Goal: Task Accomplishment & Management: Manage account settings

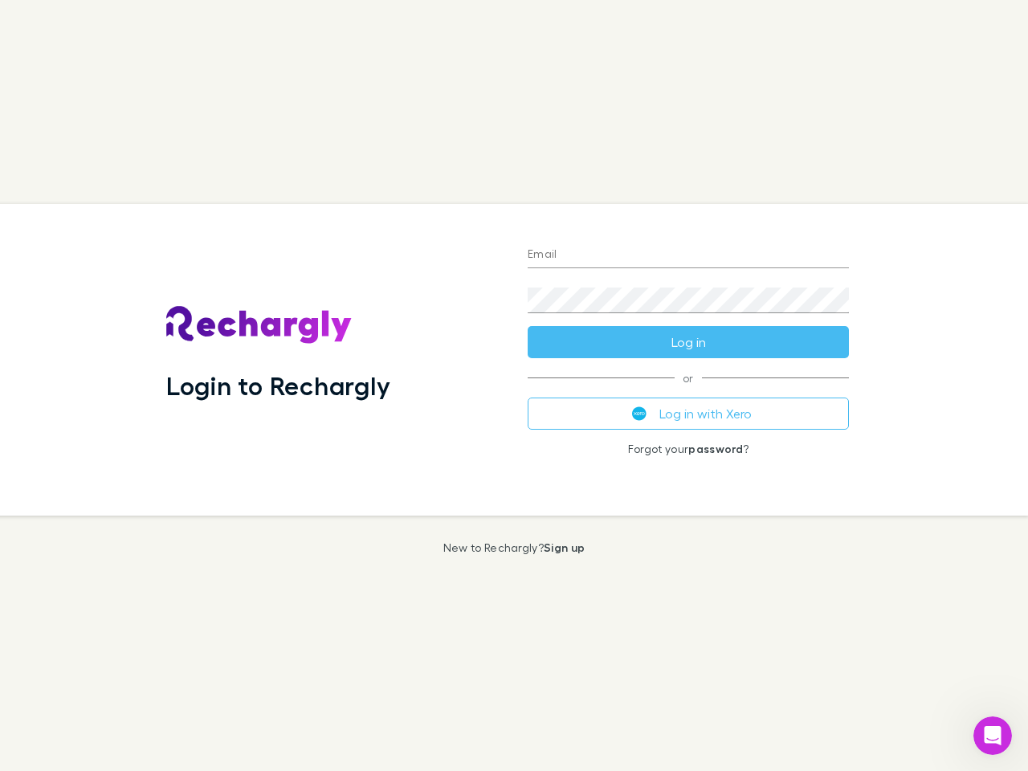
click at [514, 385] on div "Login to Rechargly" at bounding box center [333, 360] width 361 height 312
click at [688, 255] on input "Email" at bounding box center [688, 256] width 321 height 26
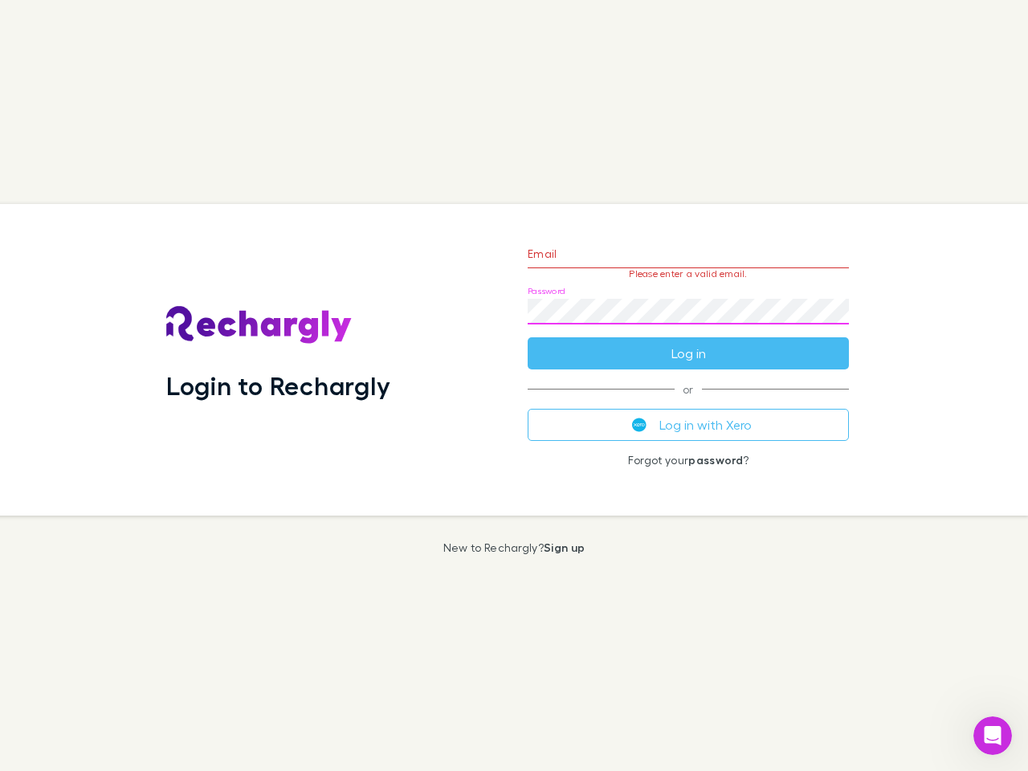
click at [688, 342] on form "Email Please enter a valid email. Password Log in" at bounding box center [688, 300] width 321 height 140
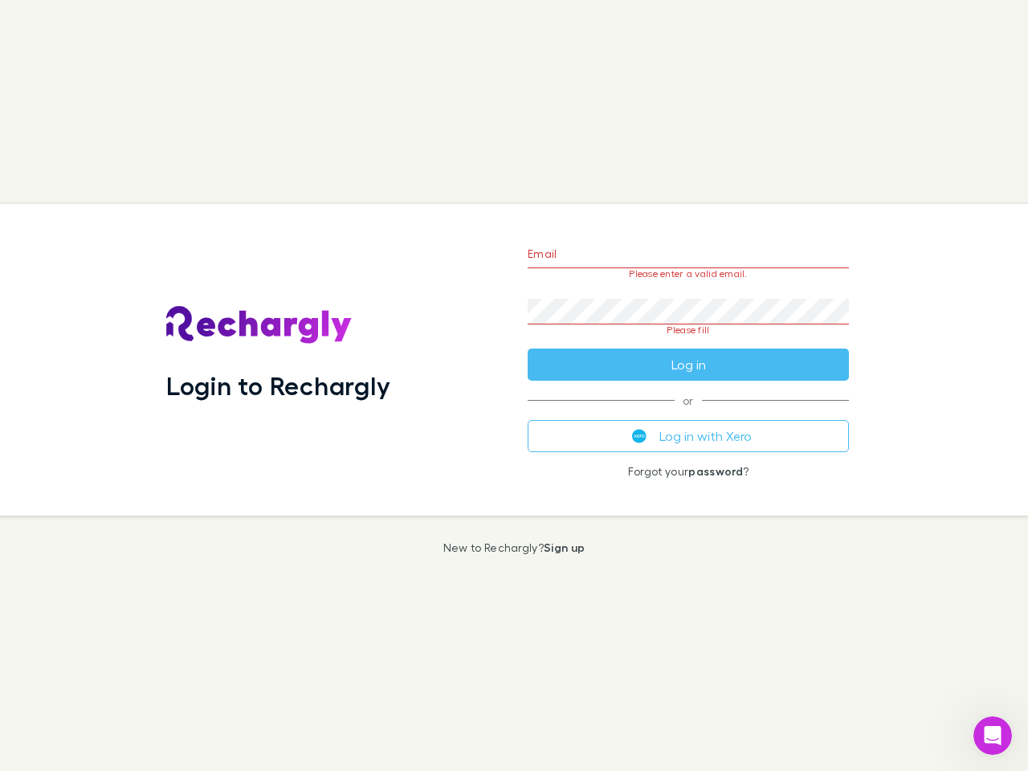
click at [688, 414] on div "Email Please enter a valid email. Password Please fill Log in or Log in with Xe…" at bounding box center [688, 360] width 347 height 312
click at [993, 736] on icon "Open Intercom Messenger" at bounding box center [993, 736] width 27 height 27
